Goal: Obtain resource: Obtain resource

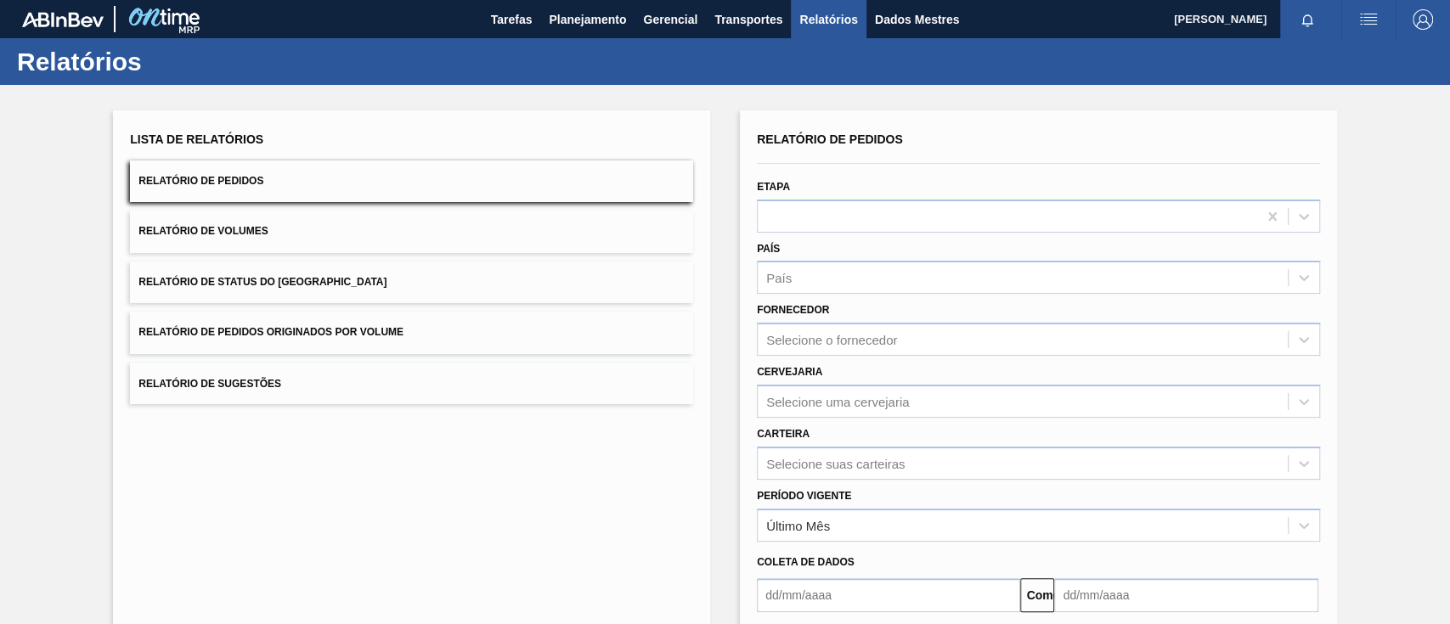
click at [435, 341] on button "Relatório de Pedidos Originados por Volume" at bounding box center [411, 333] width 563 height 42
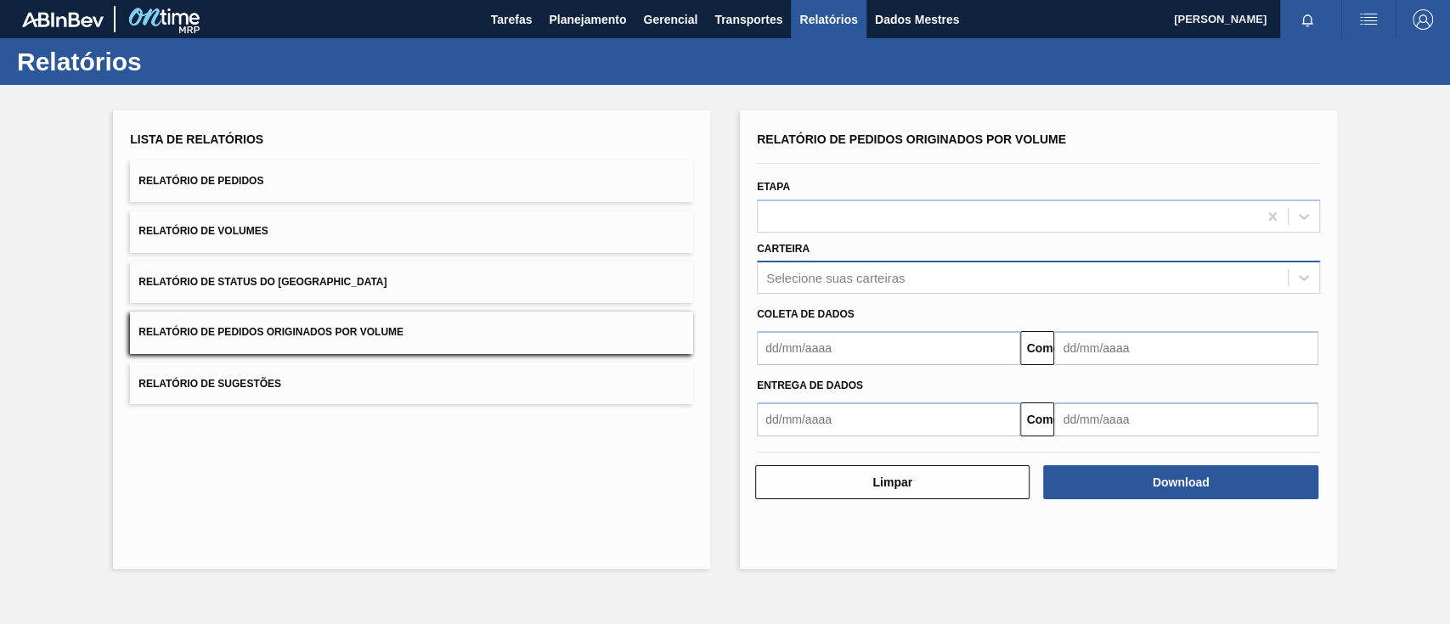
click at [868, 285] on div "Selecione suas carteiras" at bounding box center [835, 278] width 138 height 14
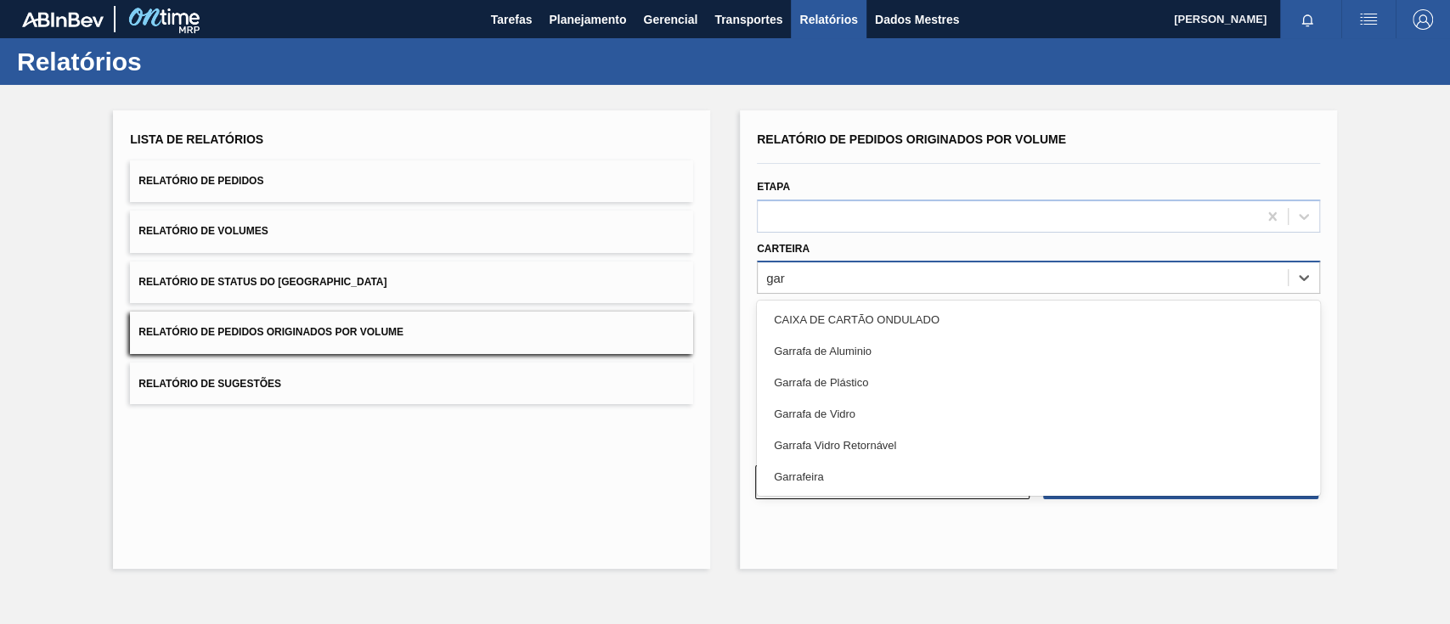
type input "garr"
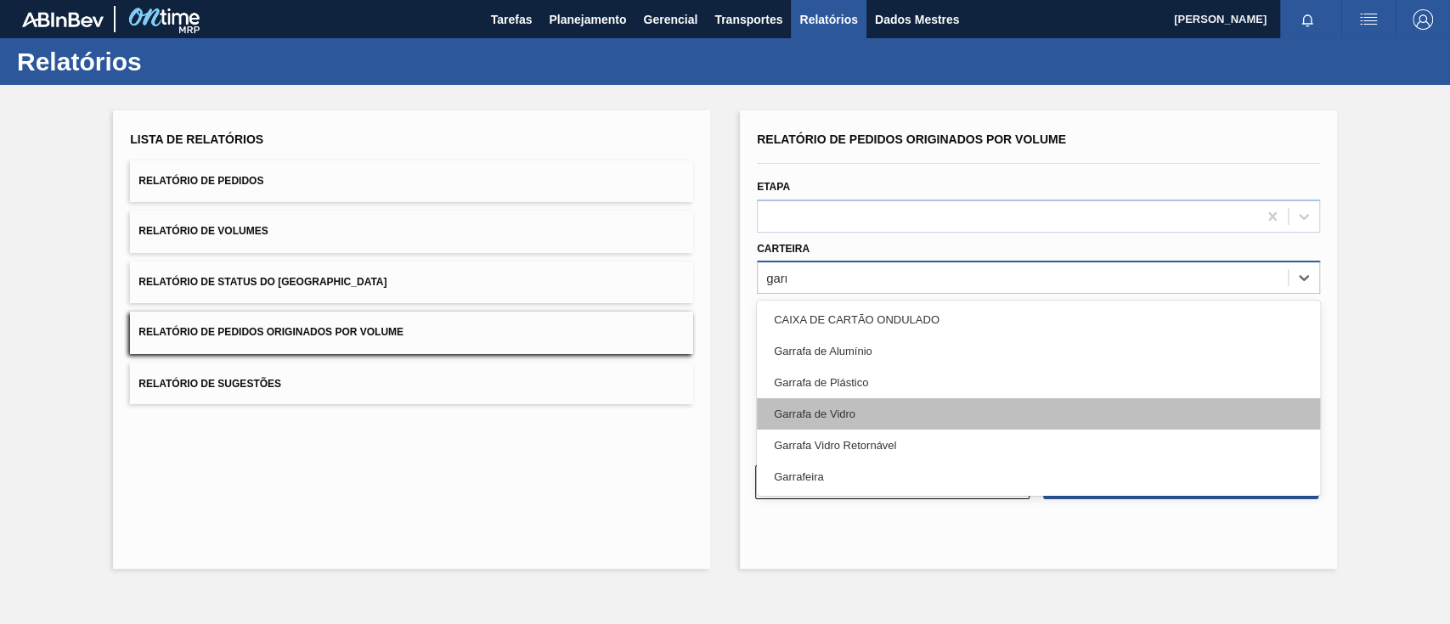
click at [858, 425] on div "Garrafa de Vidro" at bounding box center [1038, 413] width 563 height 31
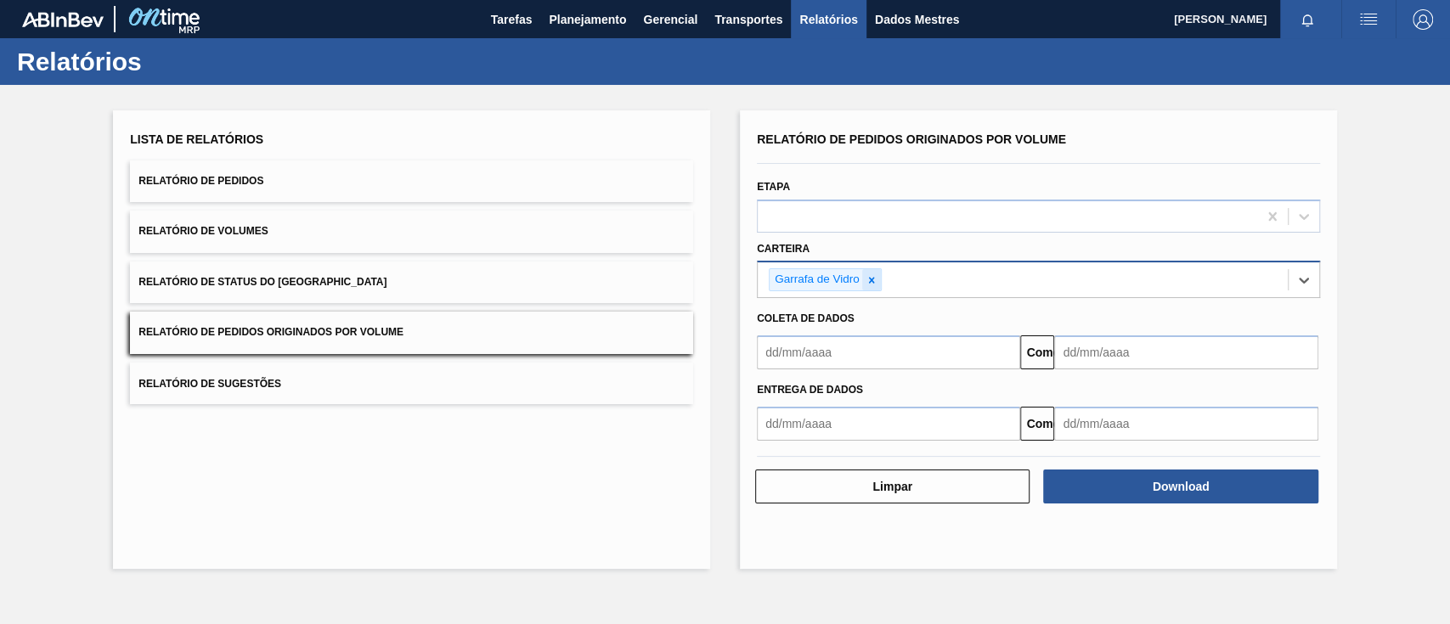
click at [867, 281] on icon at bounding box center [872, 280] width 12 height 12
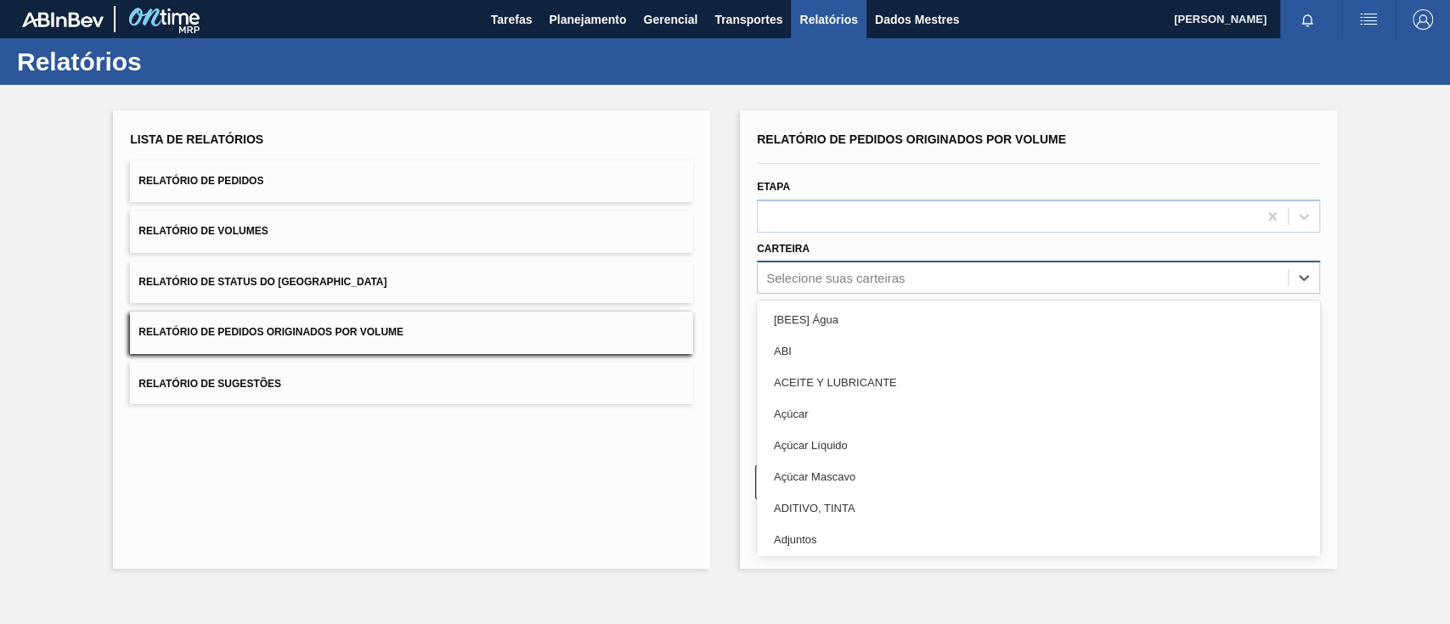
click at [863, 277] on font "Selecione suas carteiras" at bounding box center [835, 278] width 138 height 14
type input "AÇ"
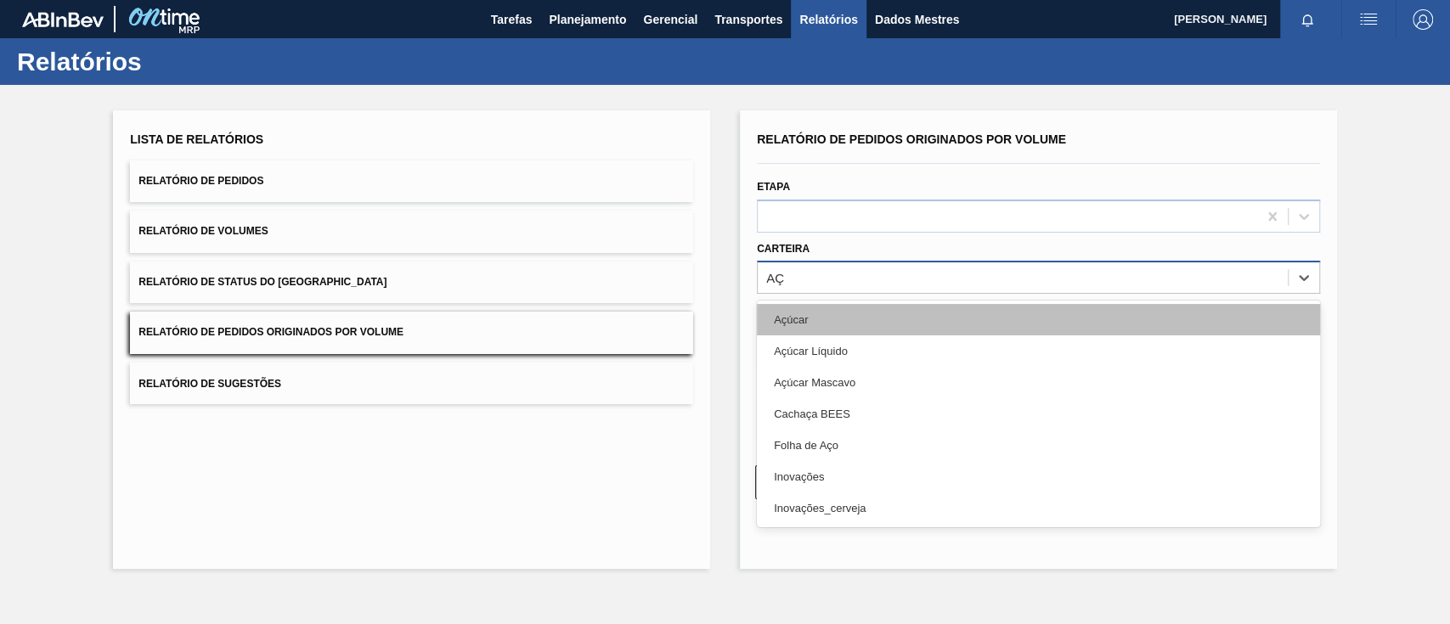
click at [822, 322] on div "Açúcar" at bounding box center [1038, 319] width 563 height 31
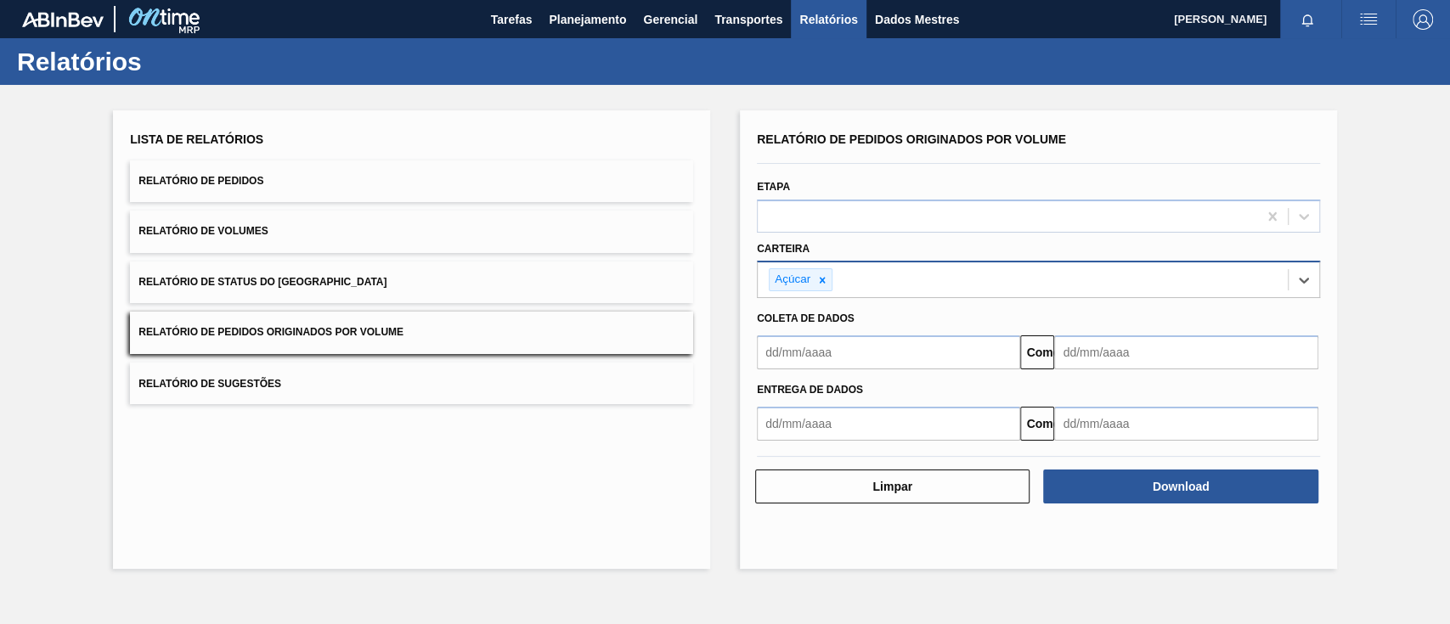
click at [822, 360] on input "text" at bounding box center [888, 353] width 263 height 34
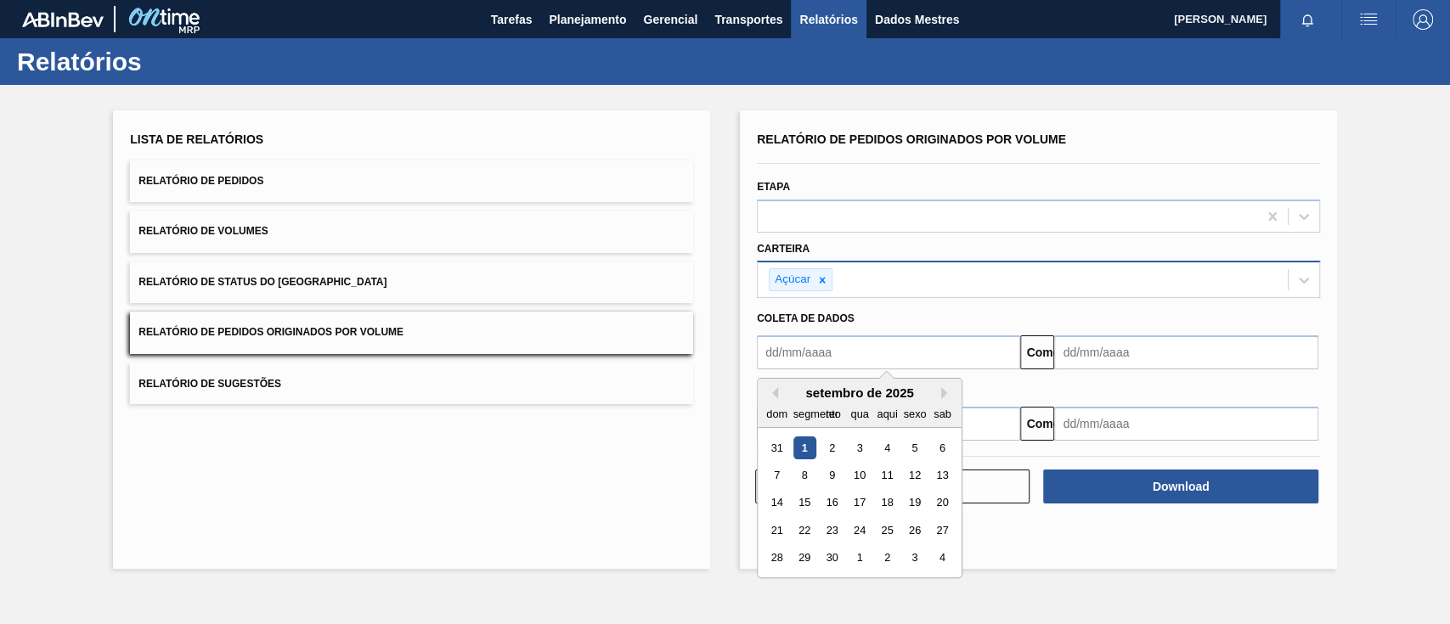
click at [802, 447] on font "1" at bounding box center [805, 448] width 6 height 13
type input "[DATE]"
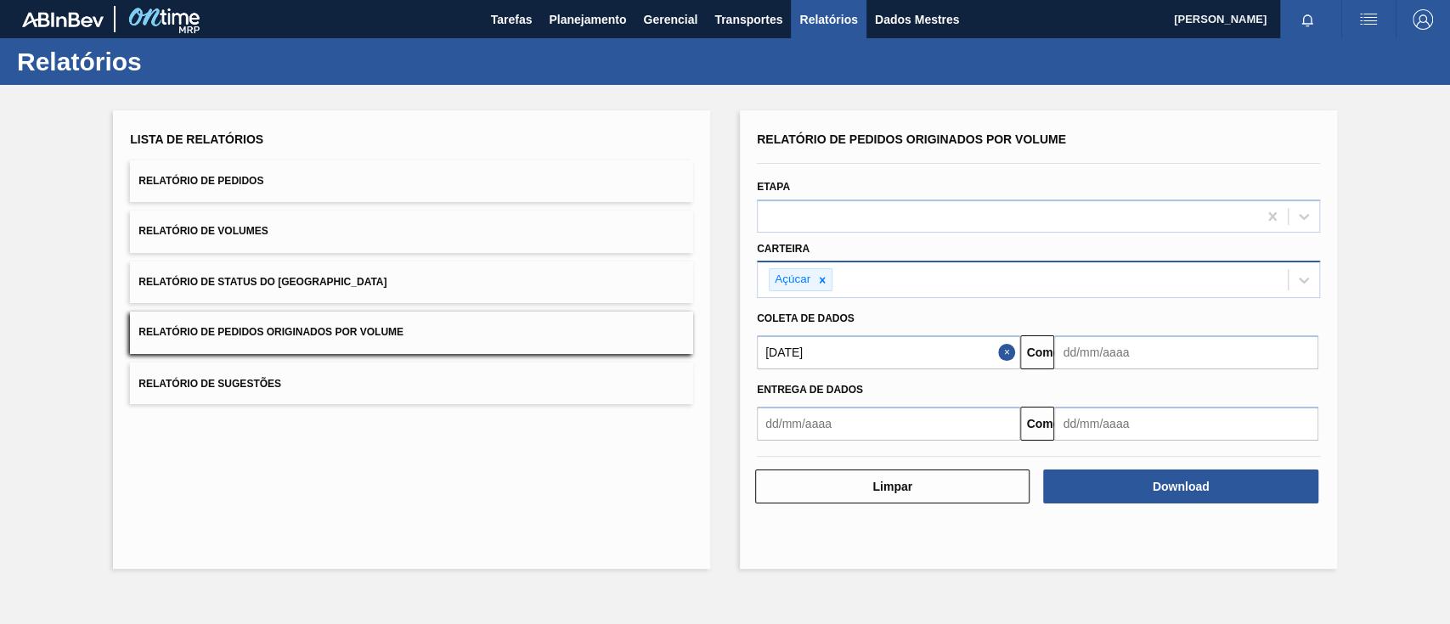
click at [1169, 358] on input "text" at bounding box center [1185, 353] width 263 height 34
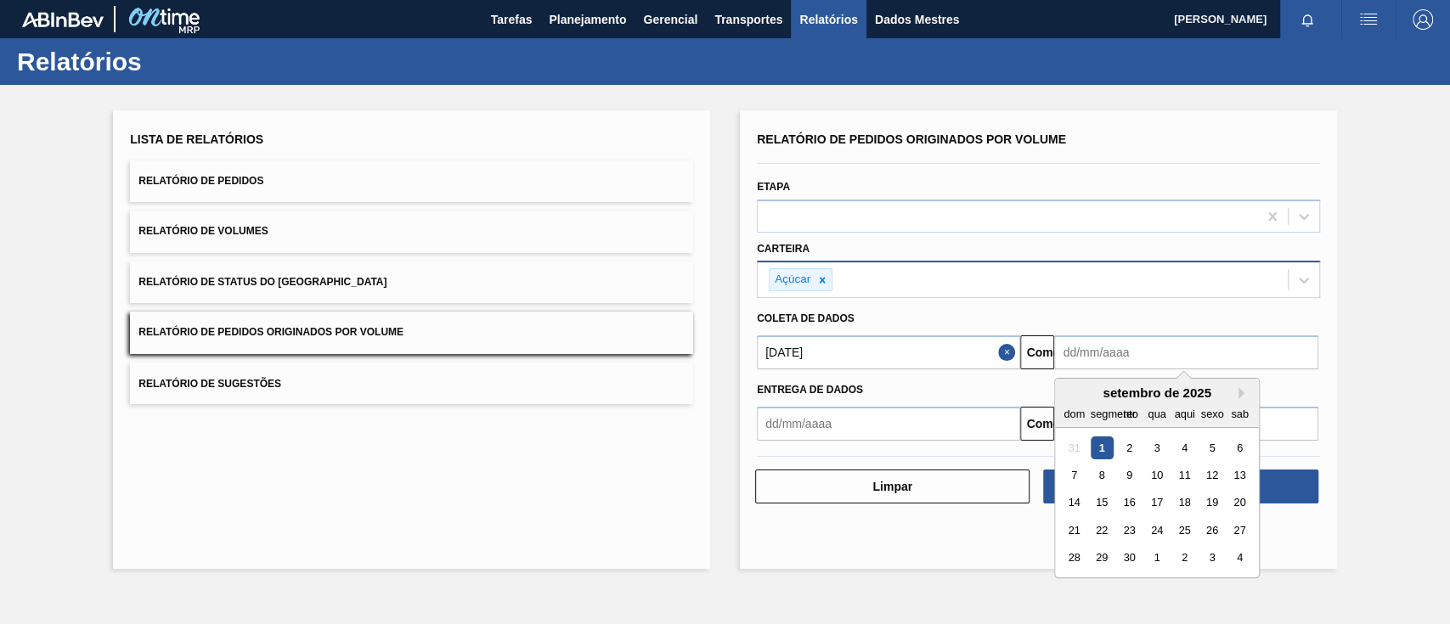
click at [1010, 352] on button "Fechar" at bounding box center [1009, 353] width 22 height 34
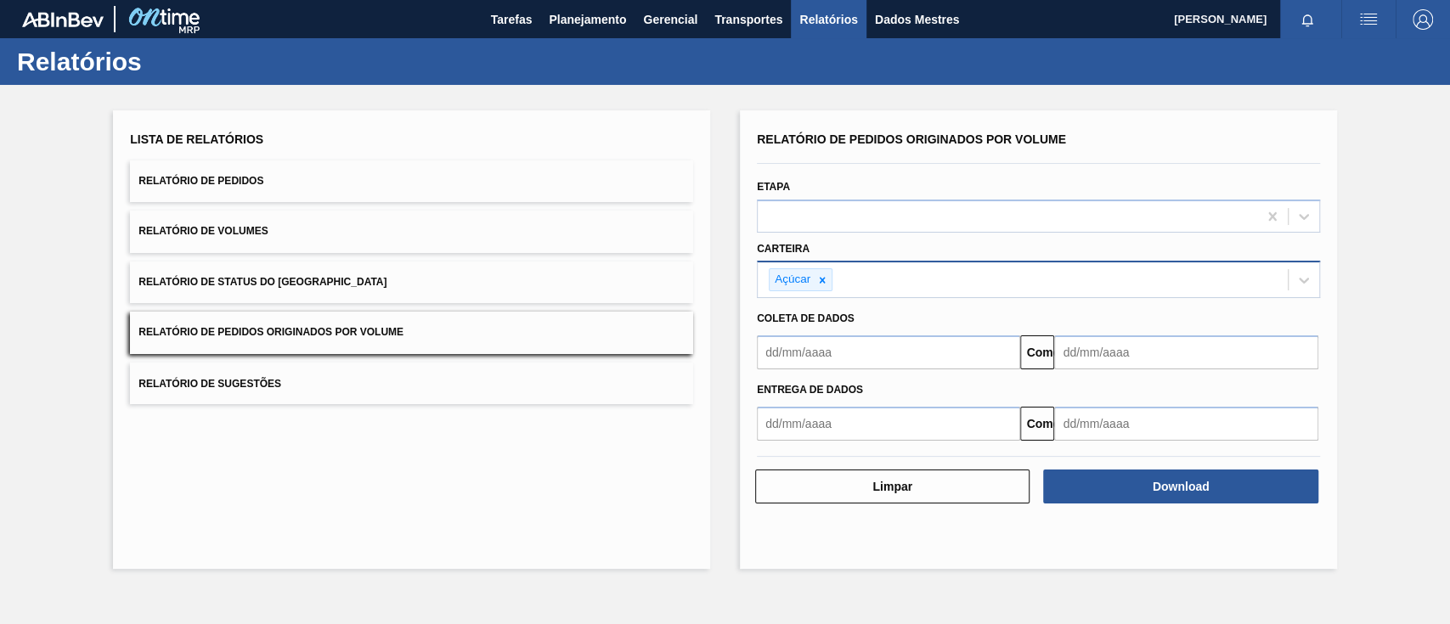
click at [939, 350] on input "text" at bounding box center [888, 353] width 263 height 34
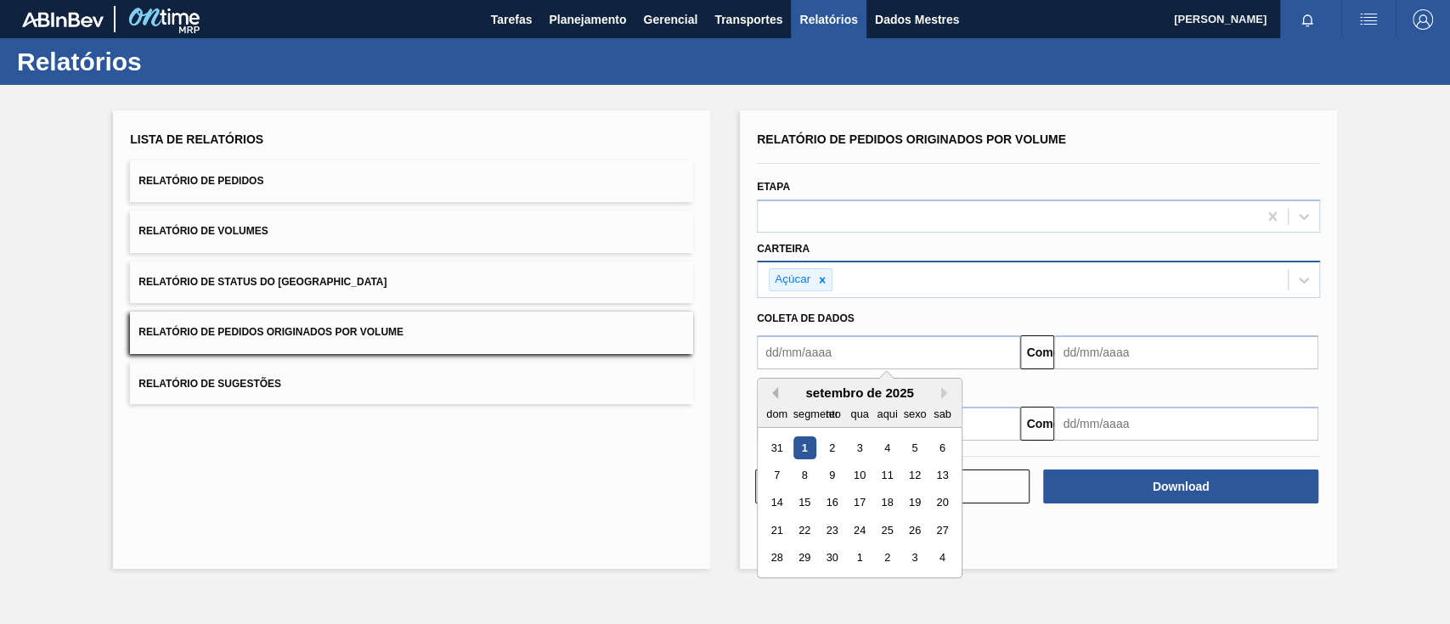
click at [775, 391] on button "[PERSON_NAME]" at bounding box center [772, 393] width 12 height 12
click at [914, 445] on div "1" at bounding box center [914, 448] width 23 height 23
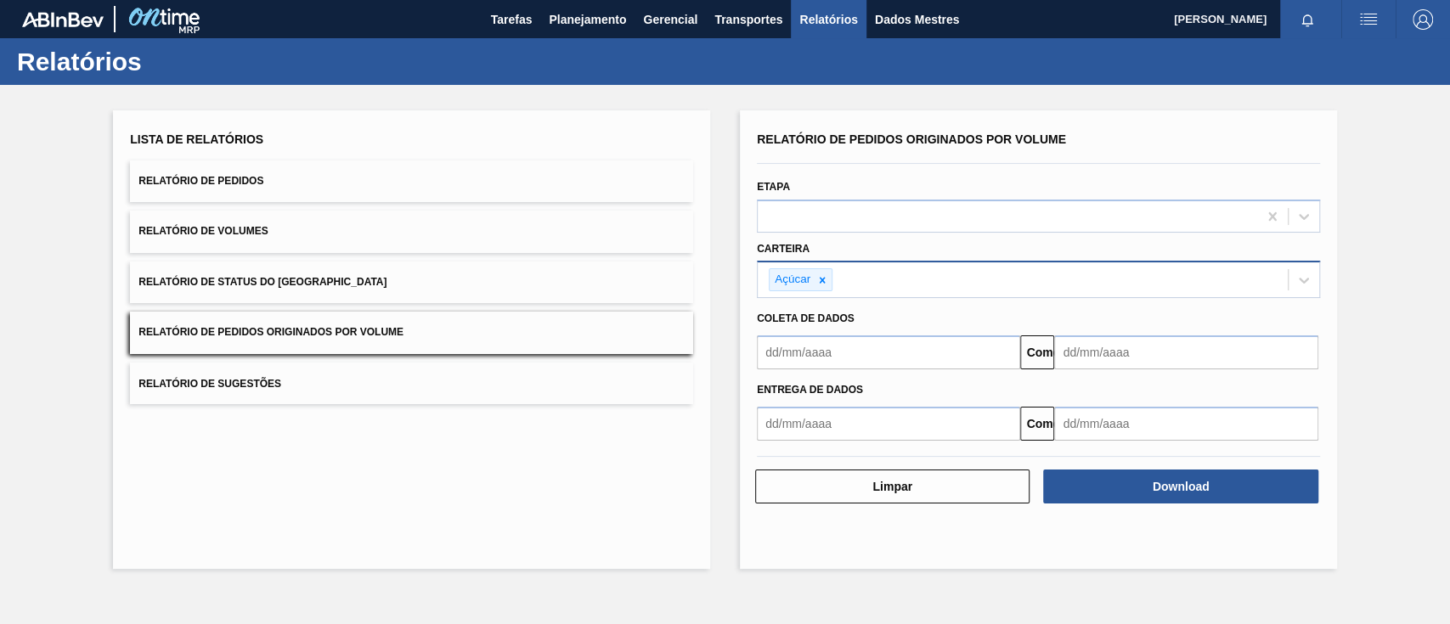
type input "[DATE]"
click at [1134, 355] on input "text" at bounding box center [1185, 353] width 263 height 34
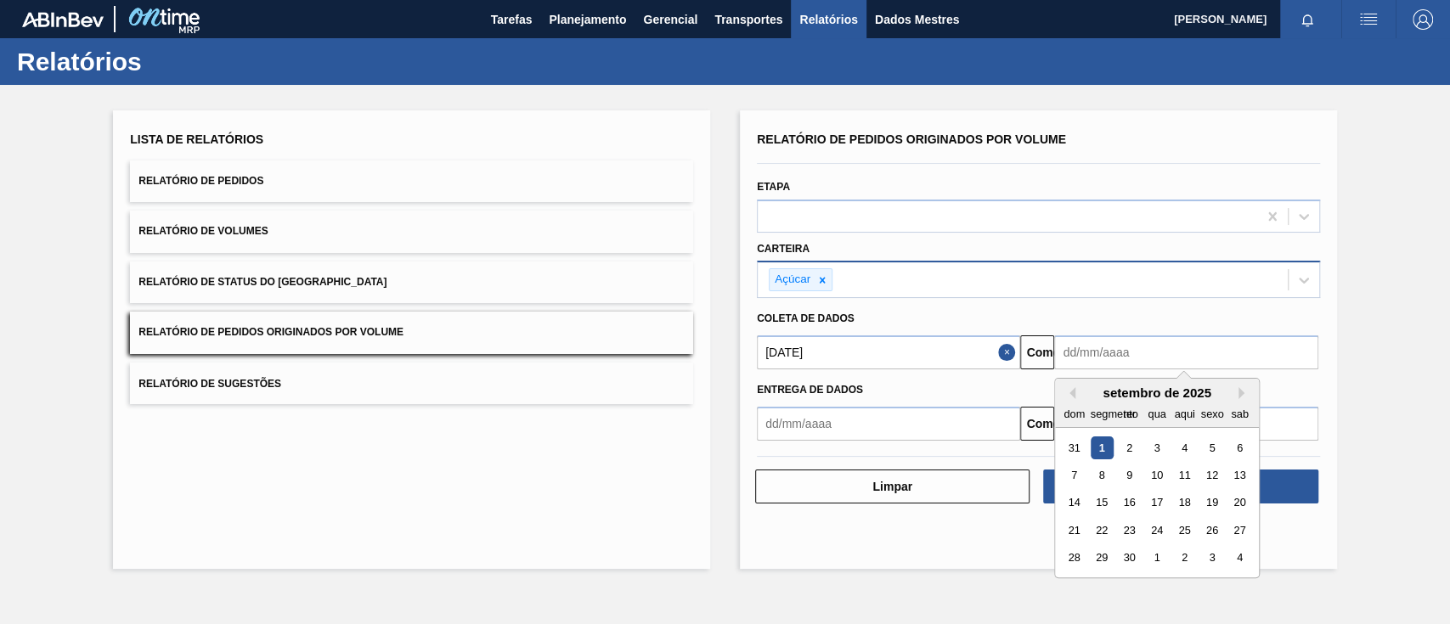
click at [1237, 393] on div "setembro de 2025" at bounding box center [1157, 393] width 204 height 14
click at [1240, 391] on button "Próximo mês" at bounding box center [1245, 393] width 12 height 12
click at [1074, 390] on button "[PERSON_NAME]" at bounding box center [1070, 393] width 12 height 12
click at [1184, 449] on div "4" at bounding box center [1184, 448] width 23 height 23
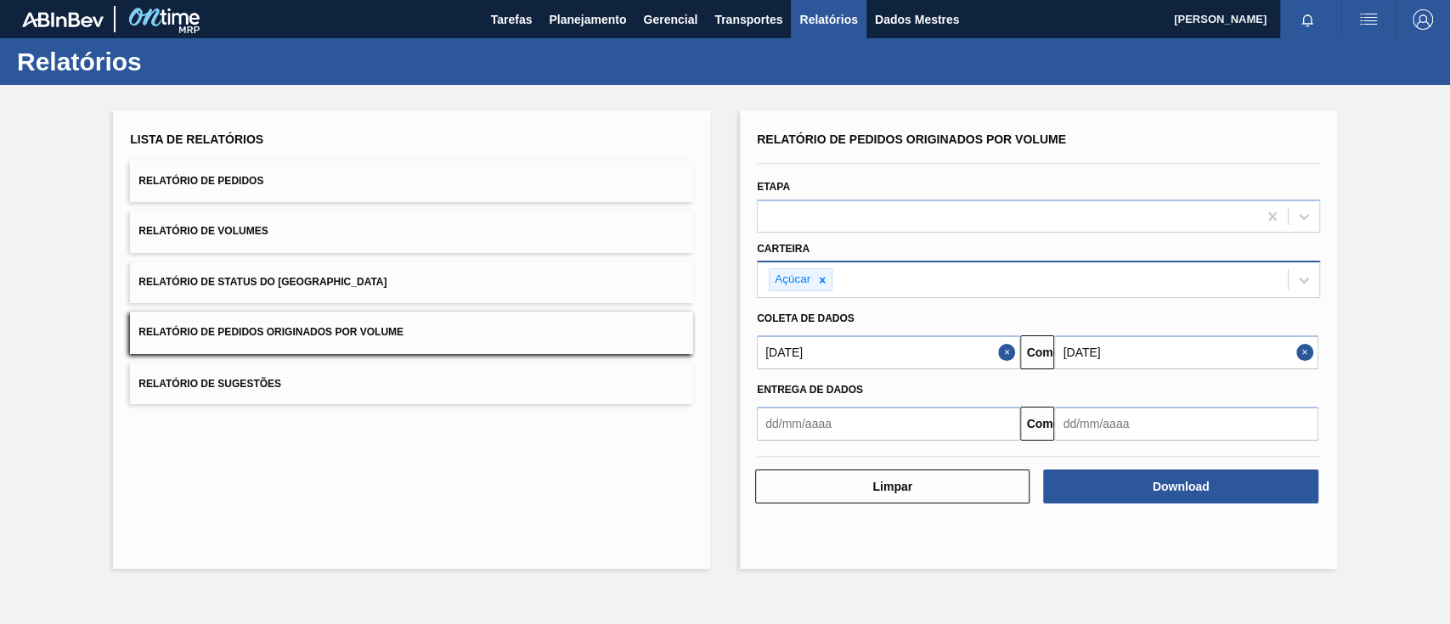
type input "[DATE]"
click at [1307, 350] on button "Close" at bounding box center [1308, 353] width 22 height 34
click at [1229, 346] on input "text" at bounding box center [1185, 353] width 263 height 34
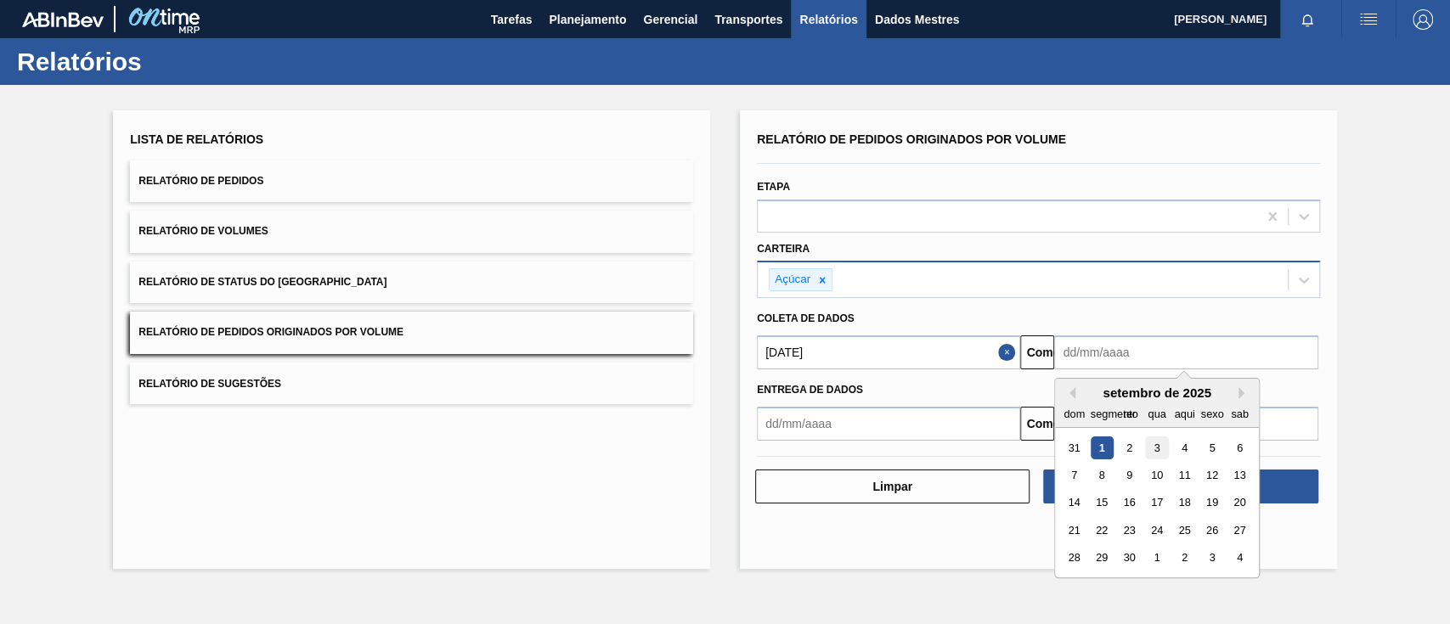
click at [1146, 444] on div "3" at bounding box center [1157, 448] width 23 height 23
type input "[DATE]"
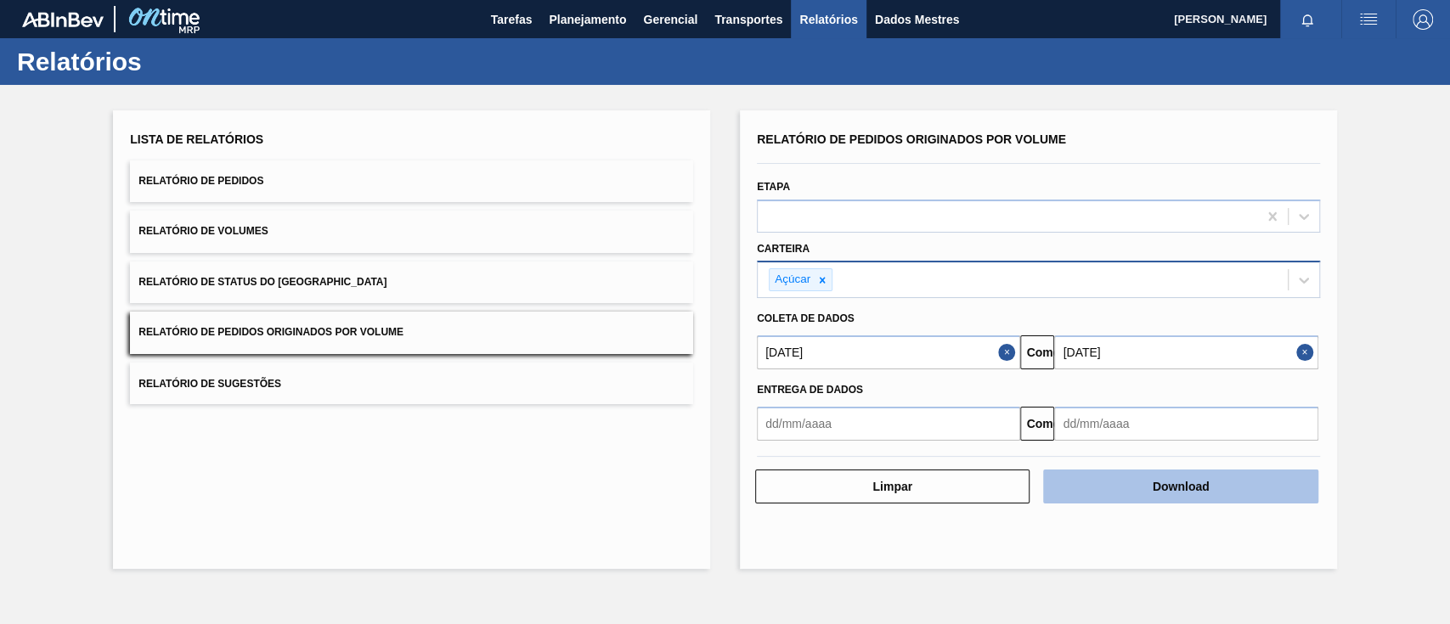
click at [1154, 478] on button "Download" at bounding box center [1180, 487] width 274 height 34
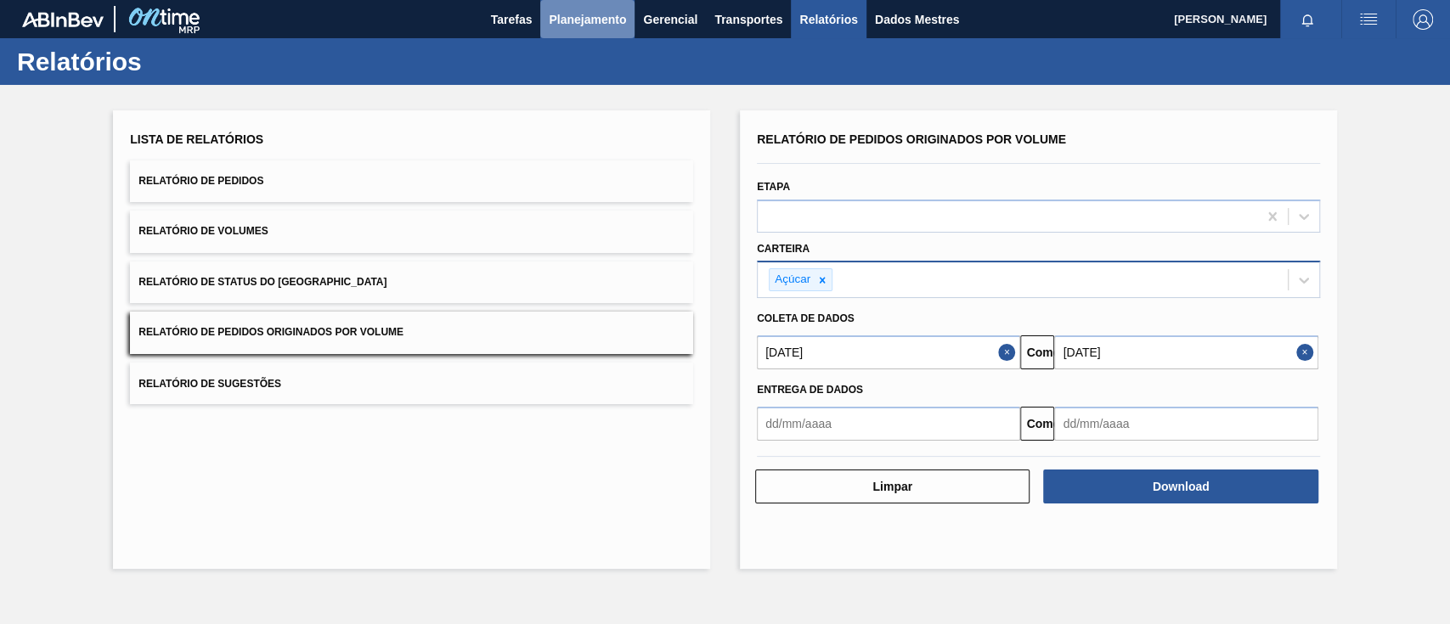
click at [579, 26] on font "Planejamento" at bounding box center [587, 19] width 77 height 20
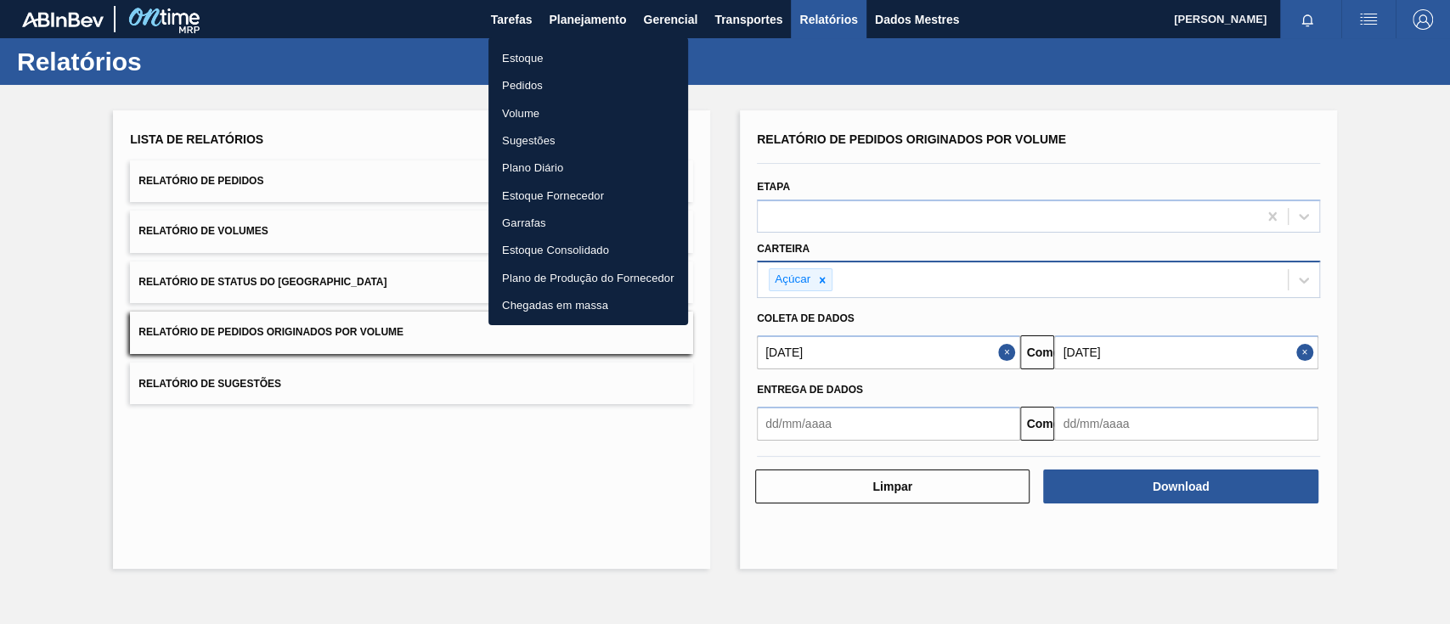
click at [528, 87] on font "Pedidos" at bounding box center [522, 85] width 41 height 13
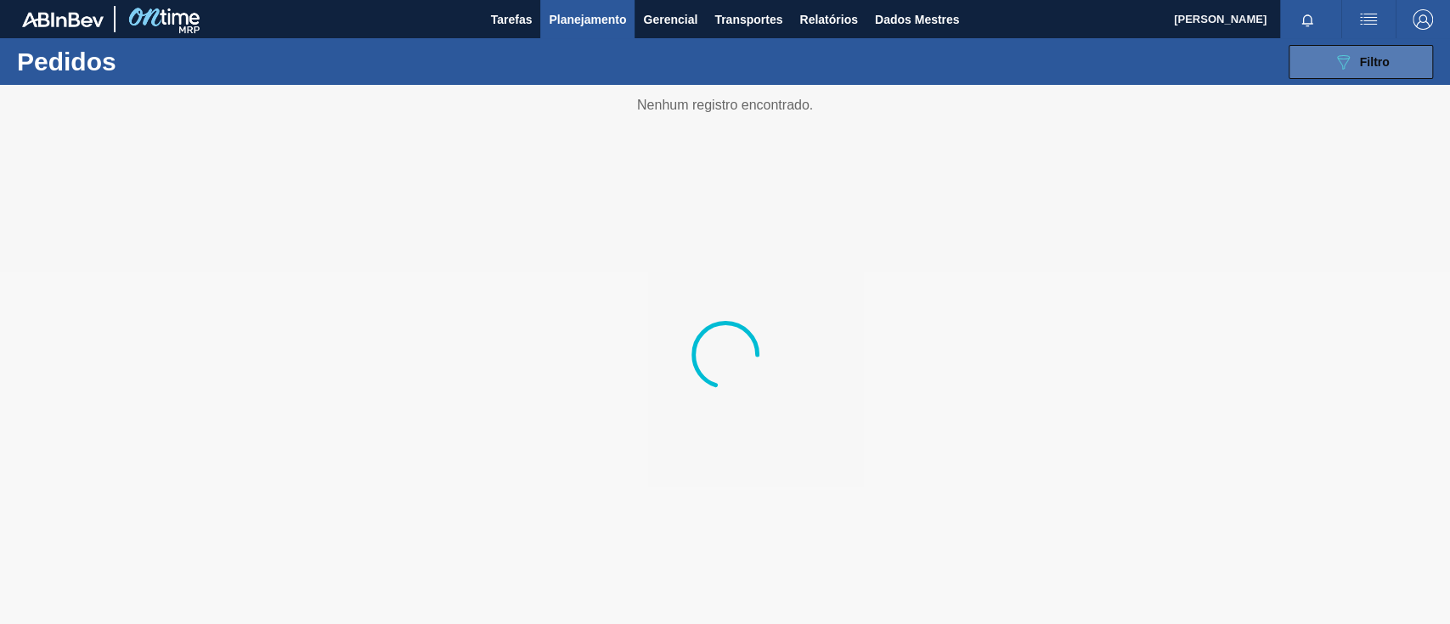
click at [1347, 63] on icon "089F7B8B-B2A5-4AFE-B5C0-19BA573D28AC" at bounding box center [1343, 62] width 20 height 20
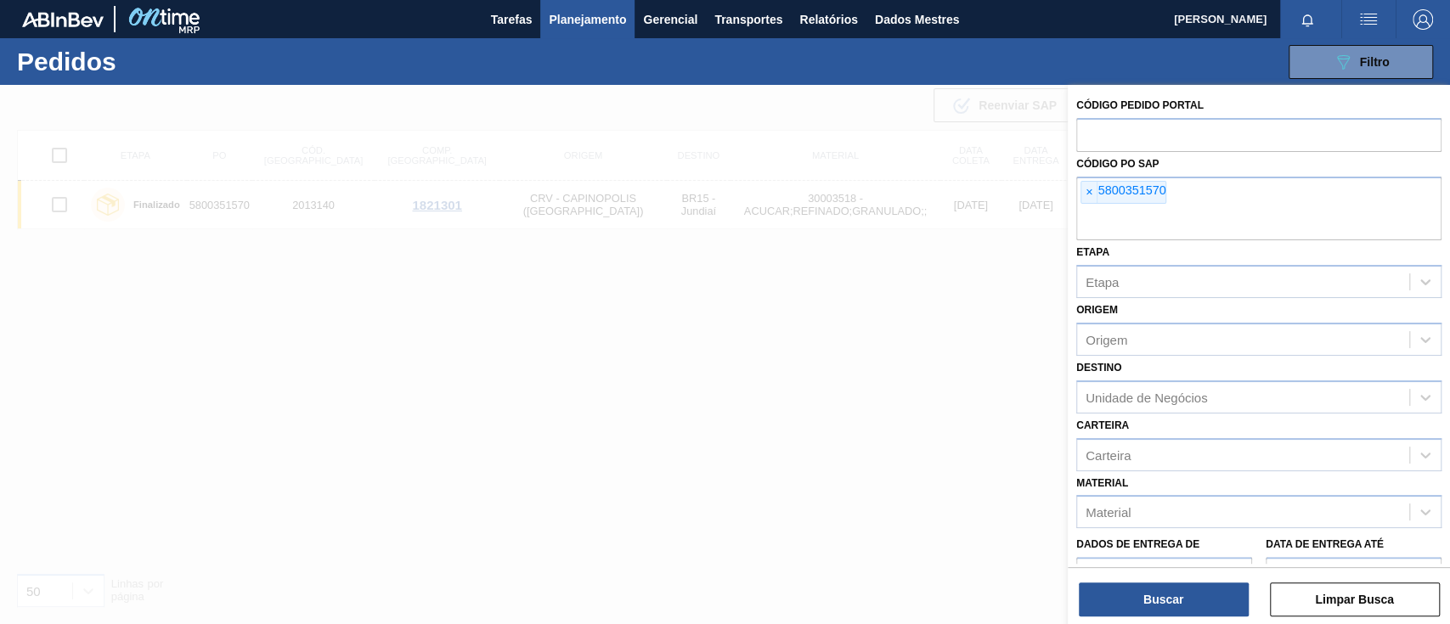
click at [1093, 188] on span "×" at bounding box center [1090, 193] width 16 height 22
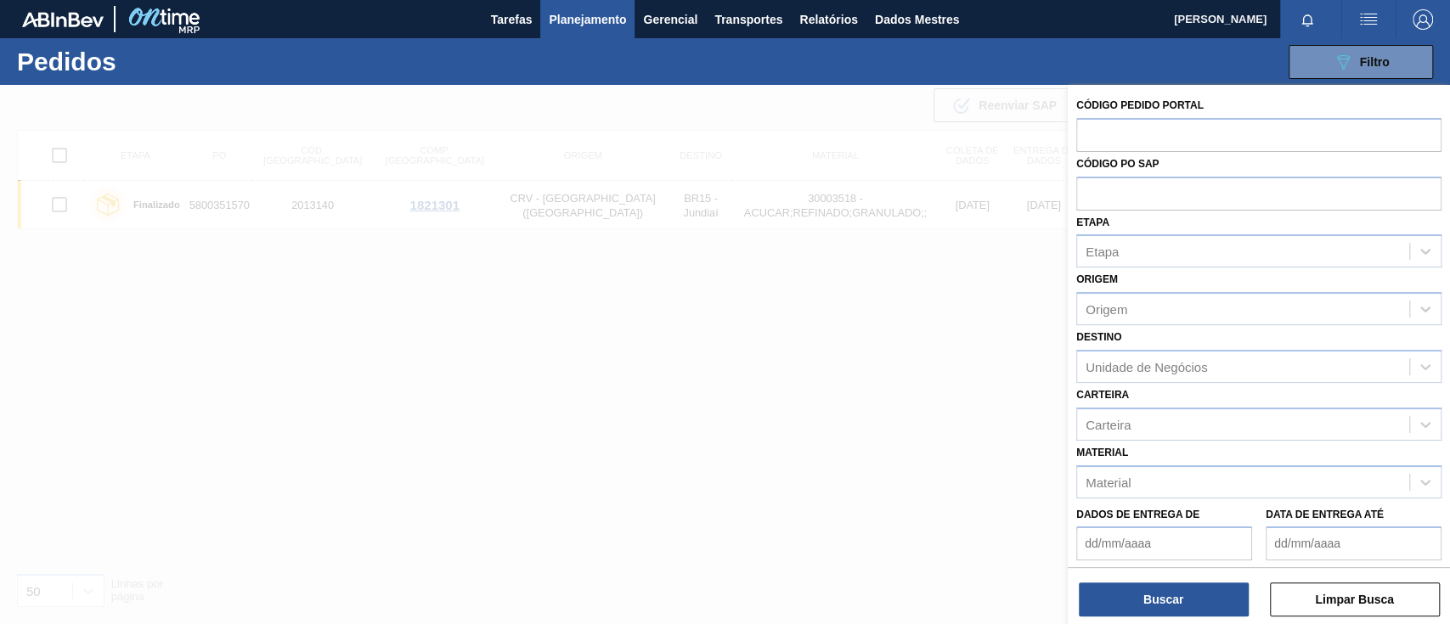
click at [1093, 188] on input "text" at bounding box center [1258, 193] width 365 height 32
paste input "text"
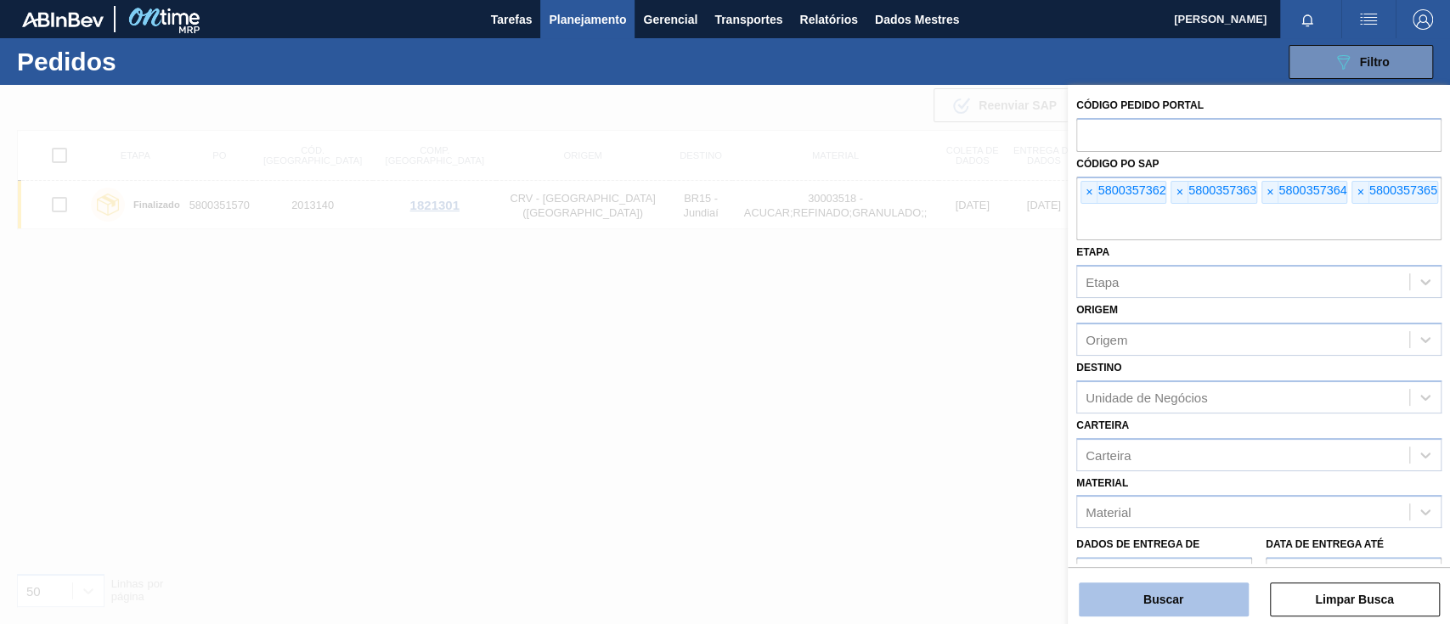
click at [1196, 602] on button "Buscar" at bounding box center [1164, 600] width 170 height 34
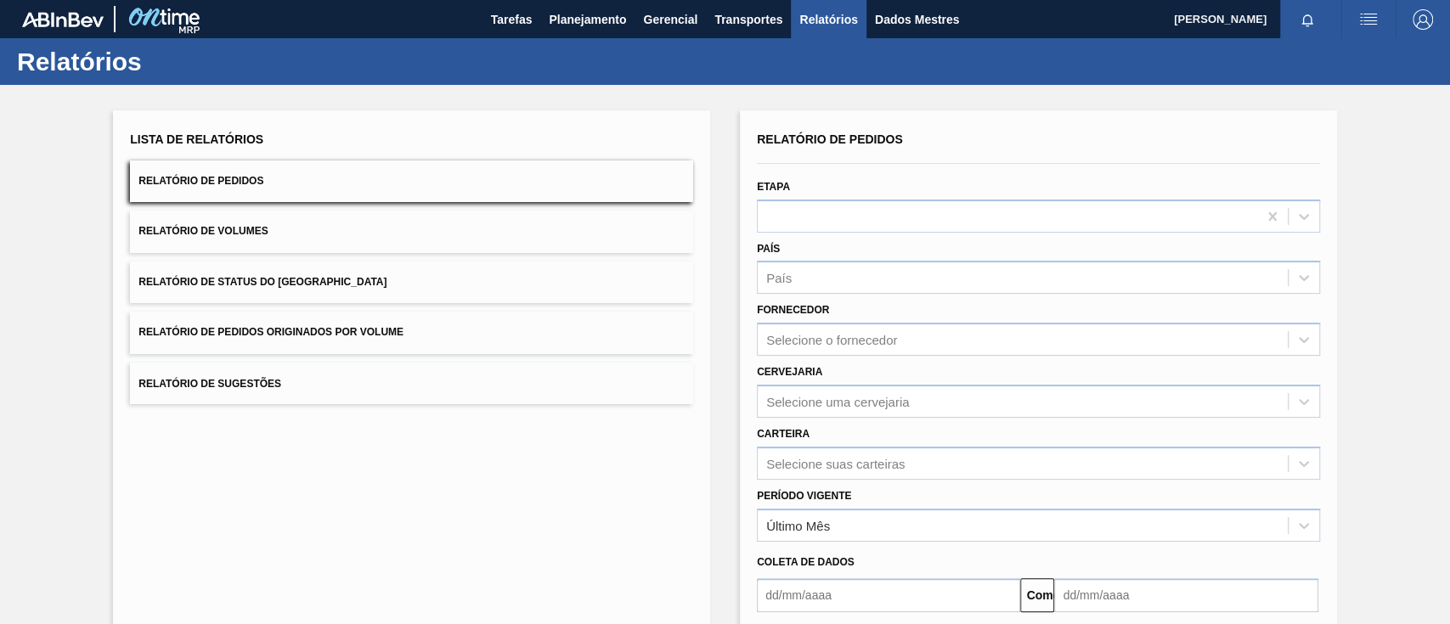
click at [347, 328] on font "Relatório de Pedidos Originados por Volume" at bounding box center [270, 333] width 265 height 12
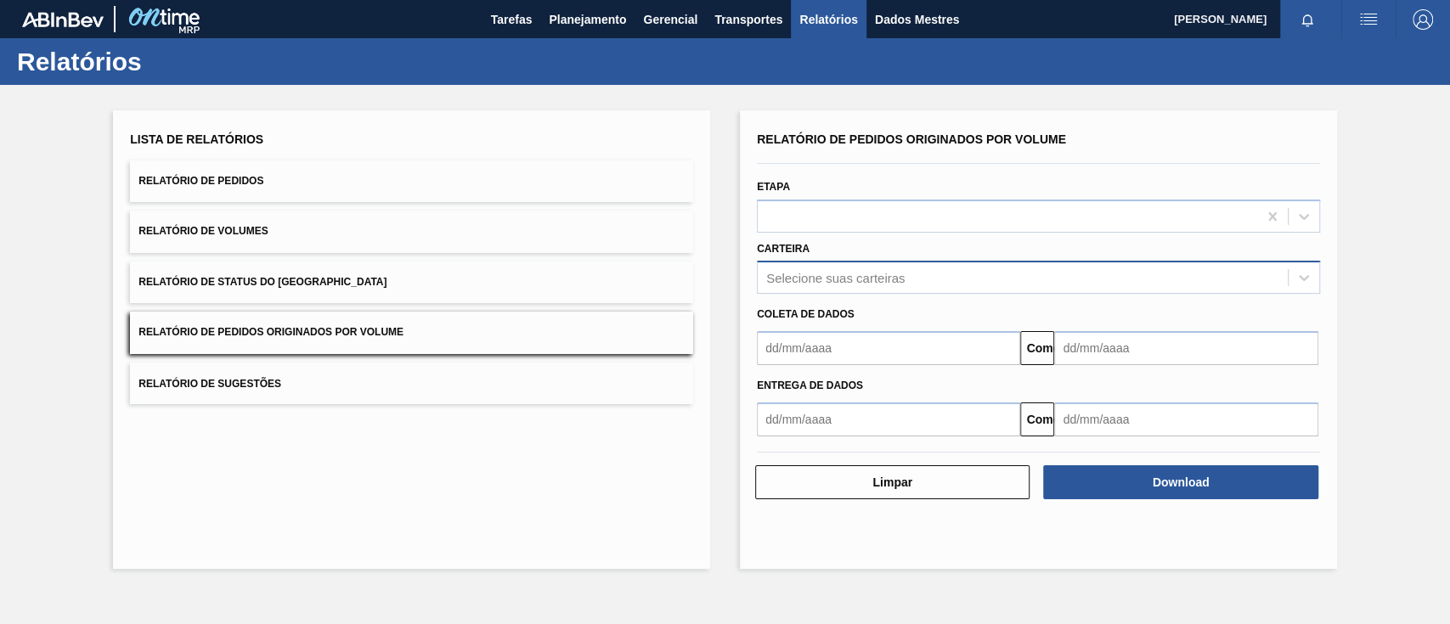
click at [864, 275] on font "Selecione suas carteiras" at bounding box center [835, 278] width 138 height 14
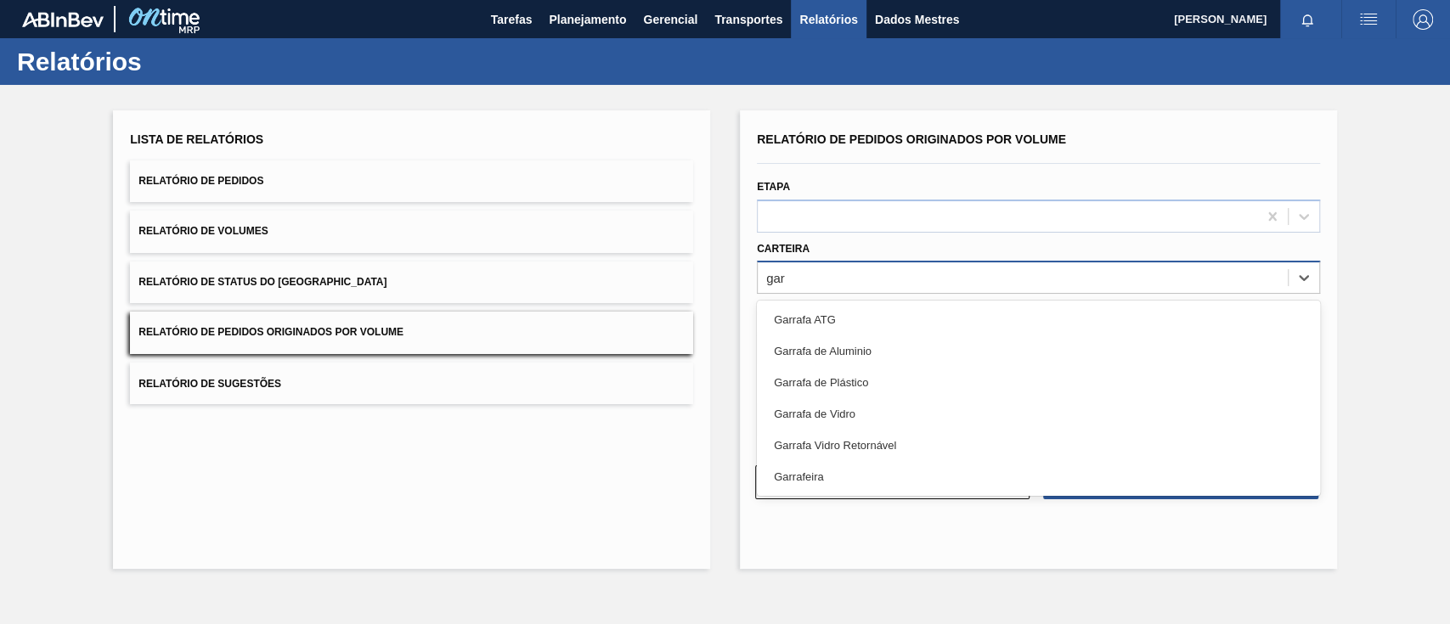
type input "garr"
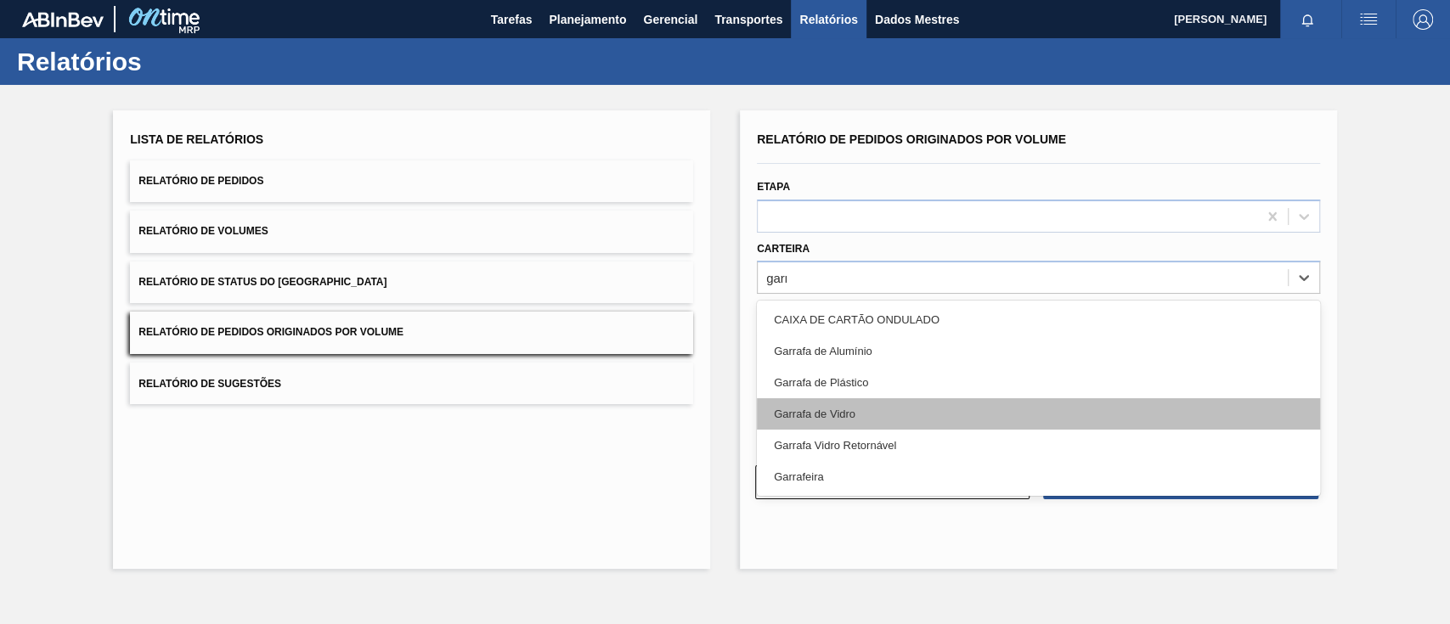
click at [883, 410] on div "Garrafa de Vidro" at bounding box center [1038, 413] width 563 height 31
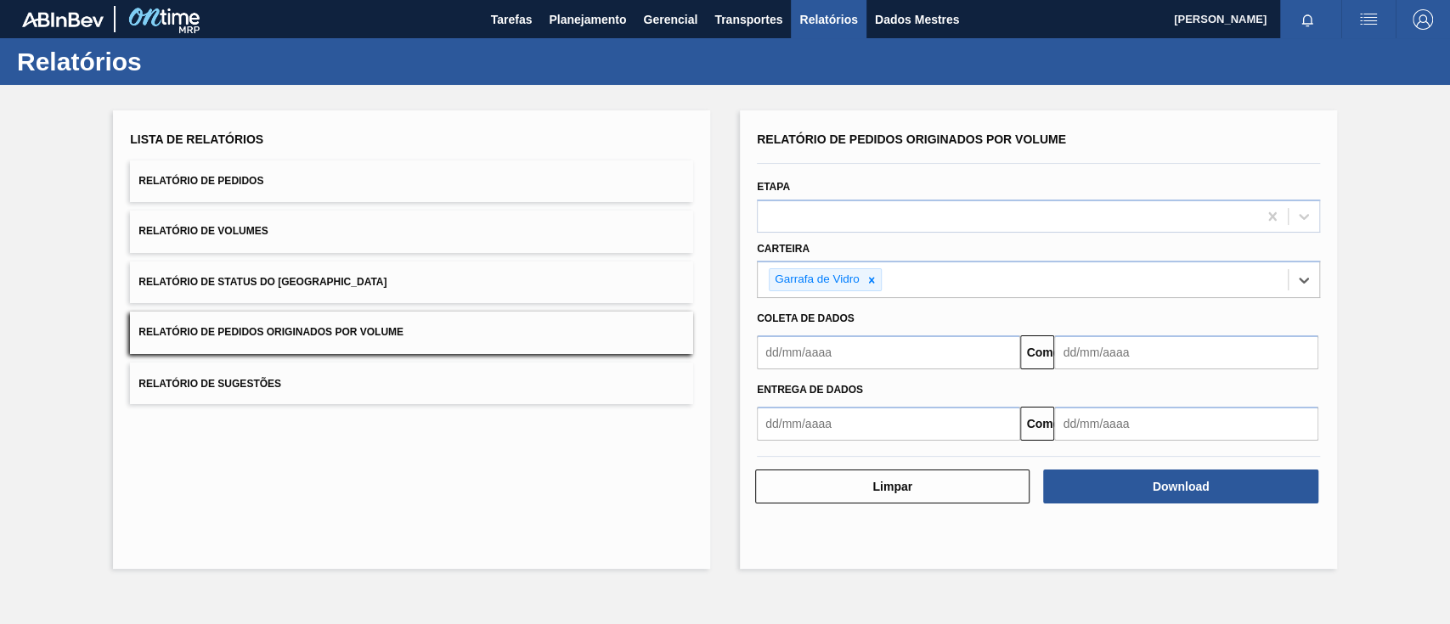
click at [856, 348] on input "text" at bounding box center [888, 353] width 263 height 34
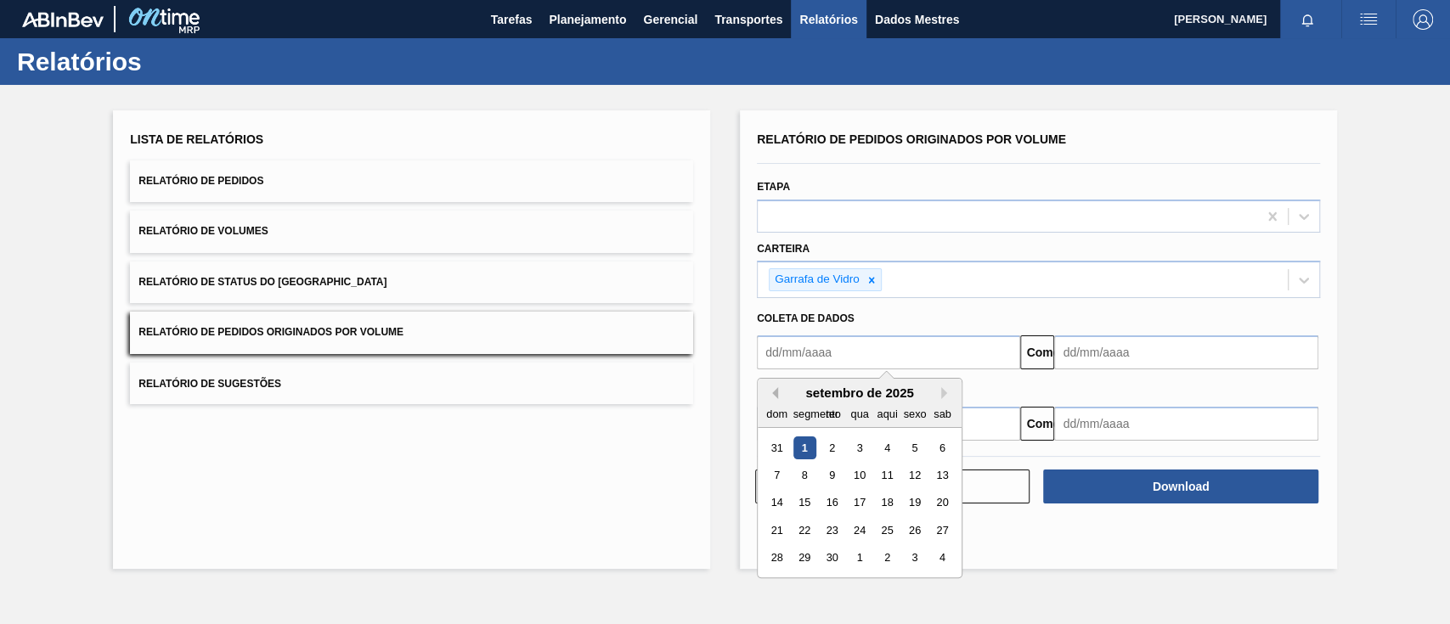
click at [776, 393] on button "[PERSON_NAME]" at bounding box center [772, 393] width 12 height 12
click at [924, 451] on div "1" at bounding box center [914, 448] width 23 height 23
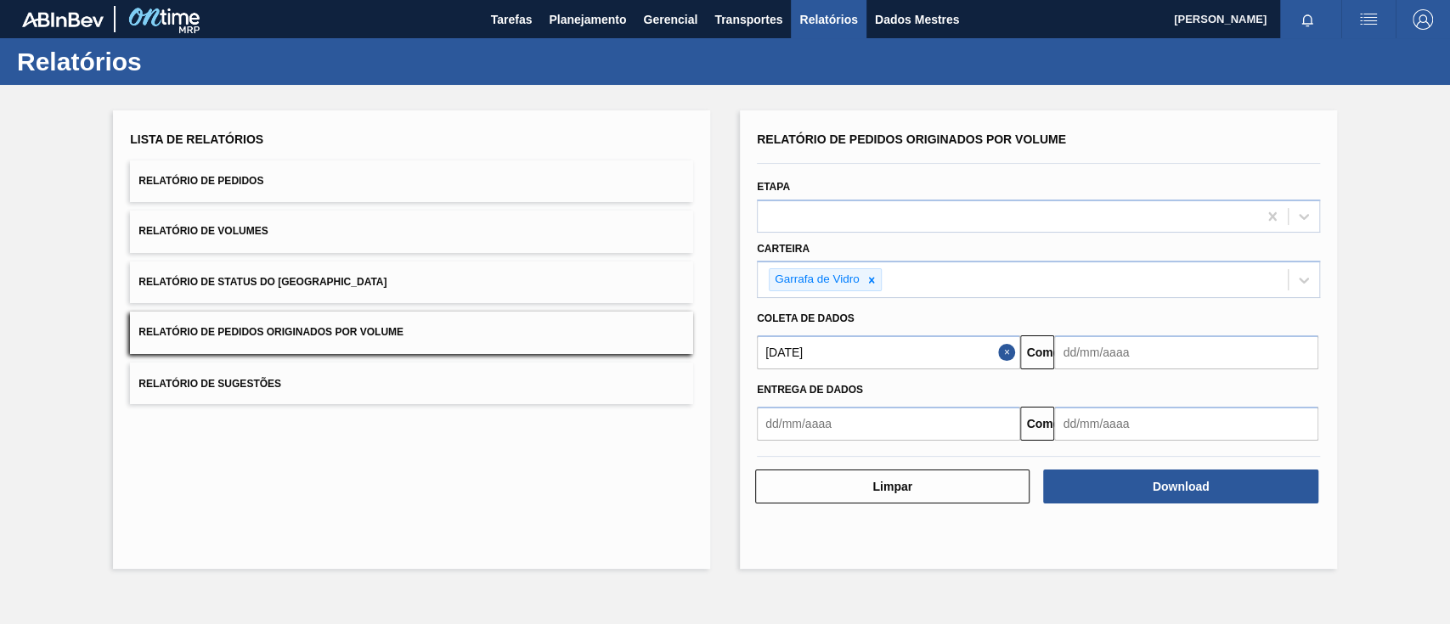
type input "[DATE]"
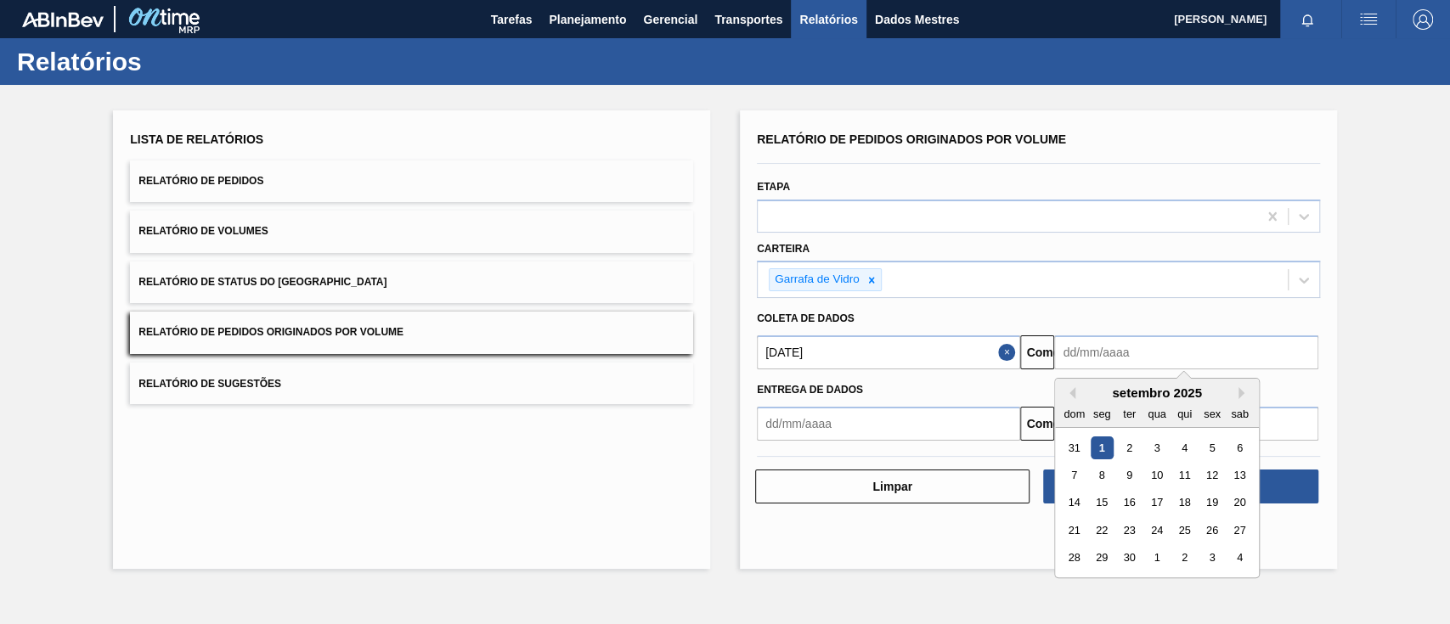
click at [1162, 352] on input "text" at bounding box center [1185, 353] width 263 height 34
click at [1214, 446] on font "5" at bounding box center [1213, 448] width 6 height 13
type input "05/09/2025"
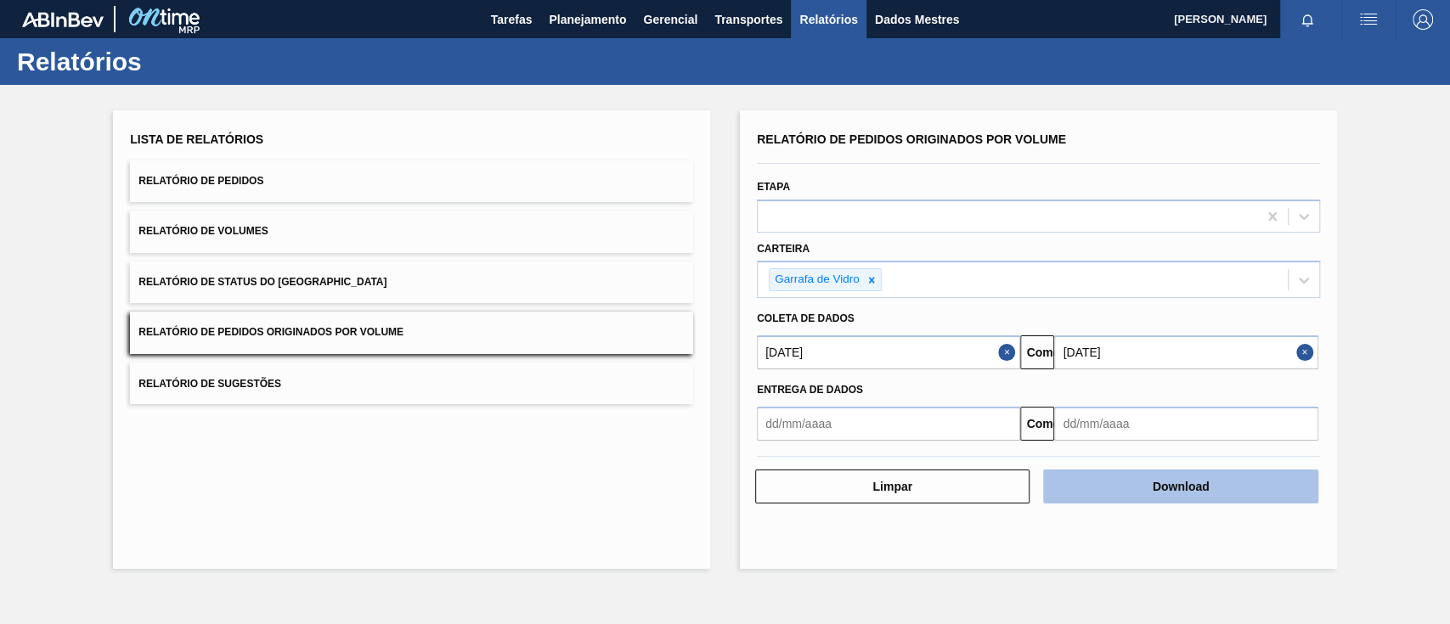
click at [1225, 483] on button "Download" at bounding box center [1180, 487] width 274 height 34
click at [1127, 472] on button "Download" at bounding box center [1180, 487] width 274 height 34
